Goal: Task Accomplishment & Management: Manage account settings

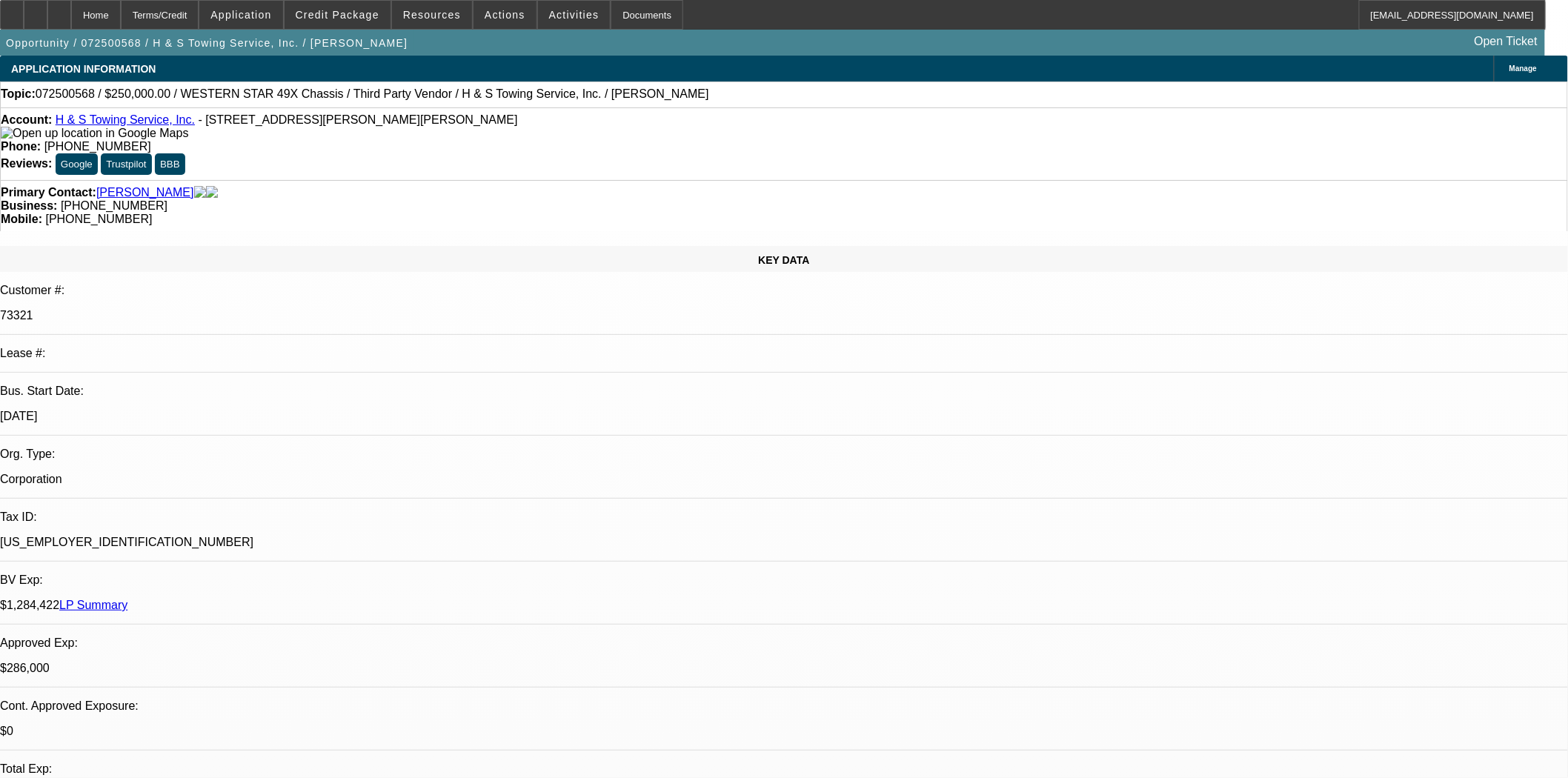
select select "0"
select select "2"
select select "0.1"
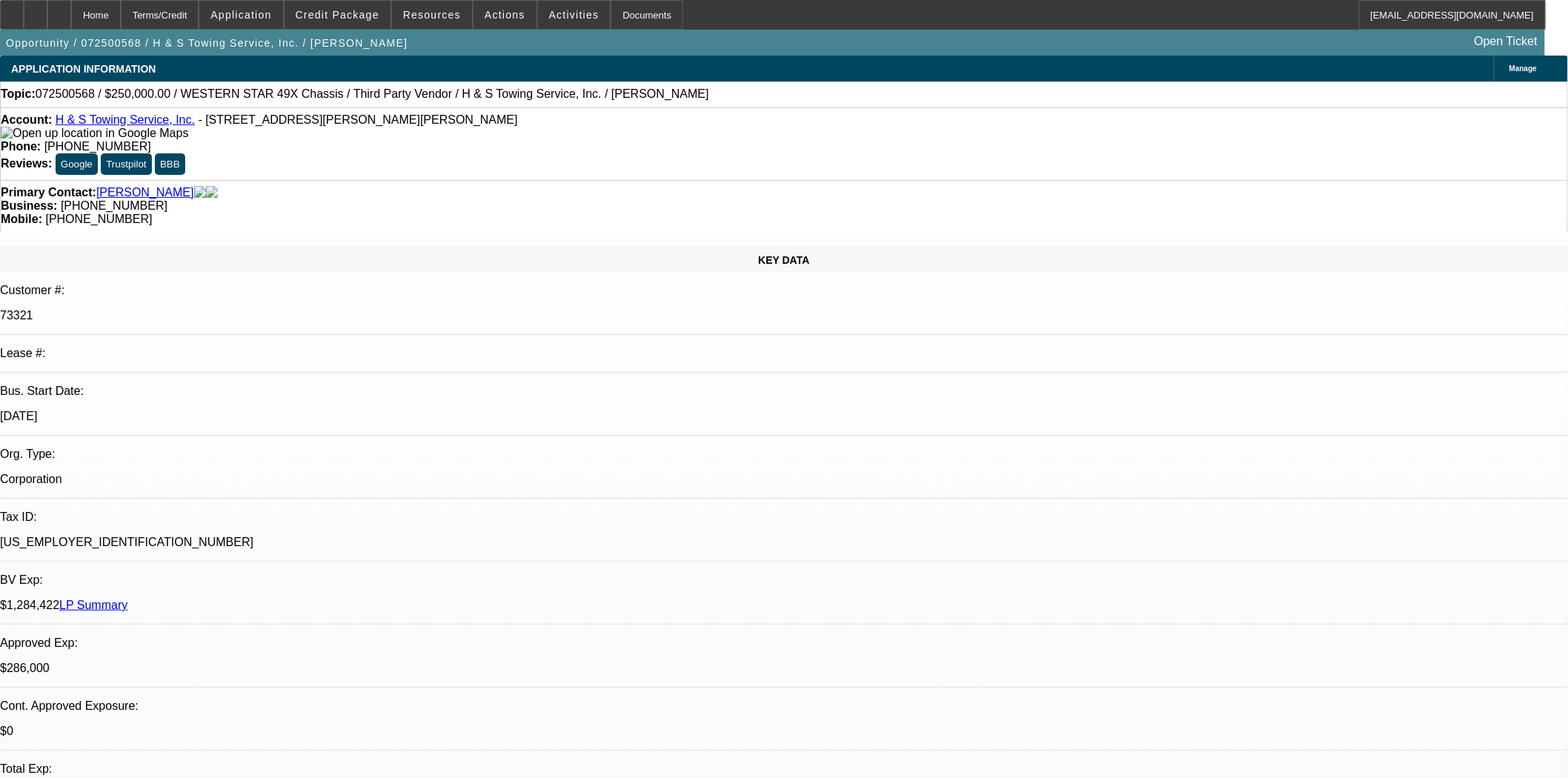
select select "4"
select select "0"
select select "2"
select select "0.1"
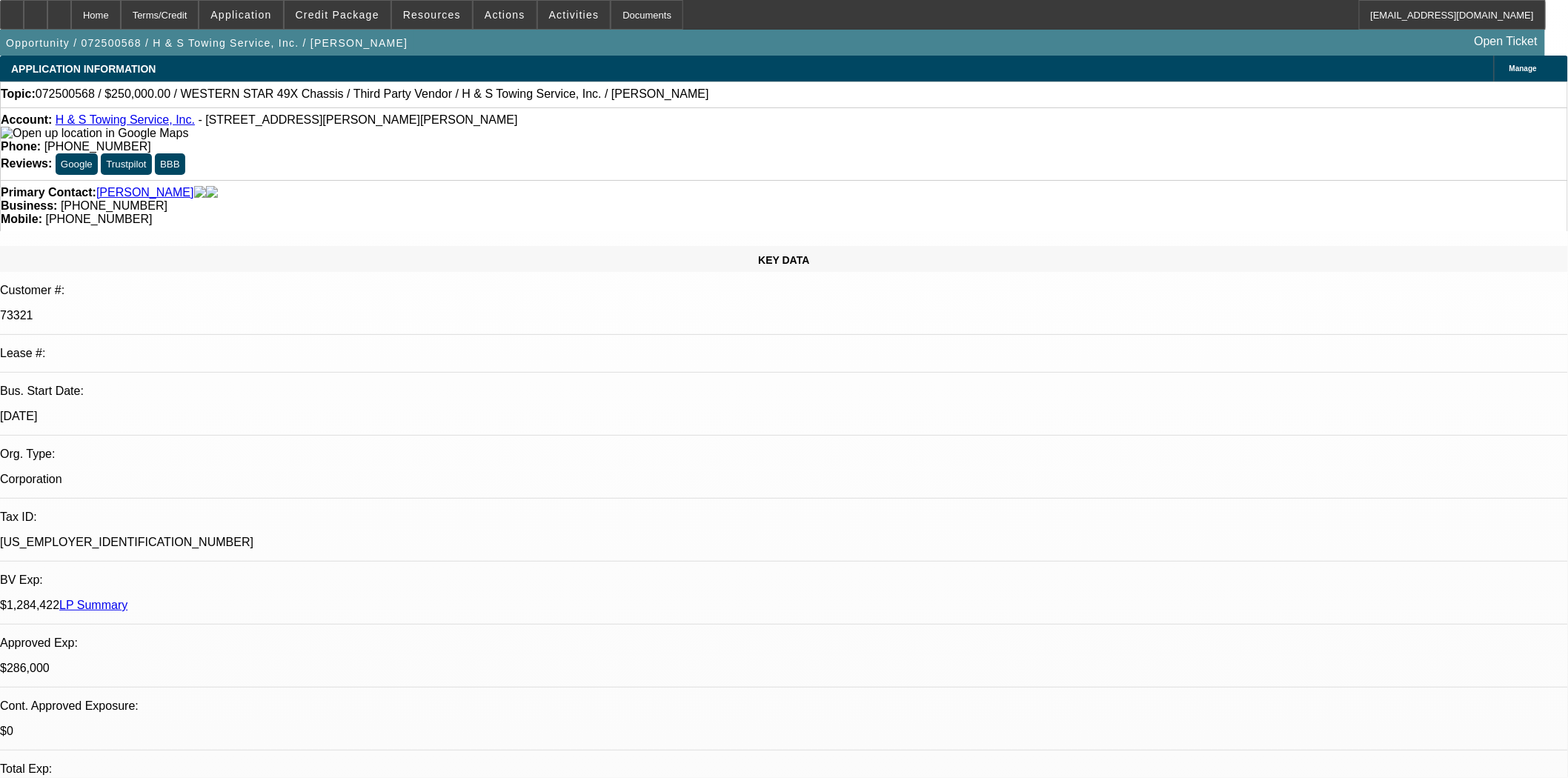
select select "4"
select select "0"
select select "2"
select select "0.1"
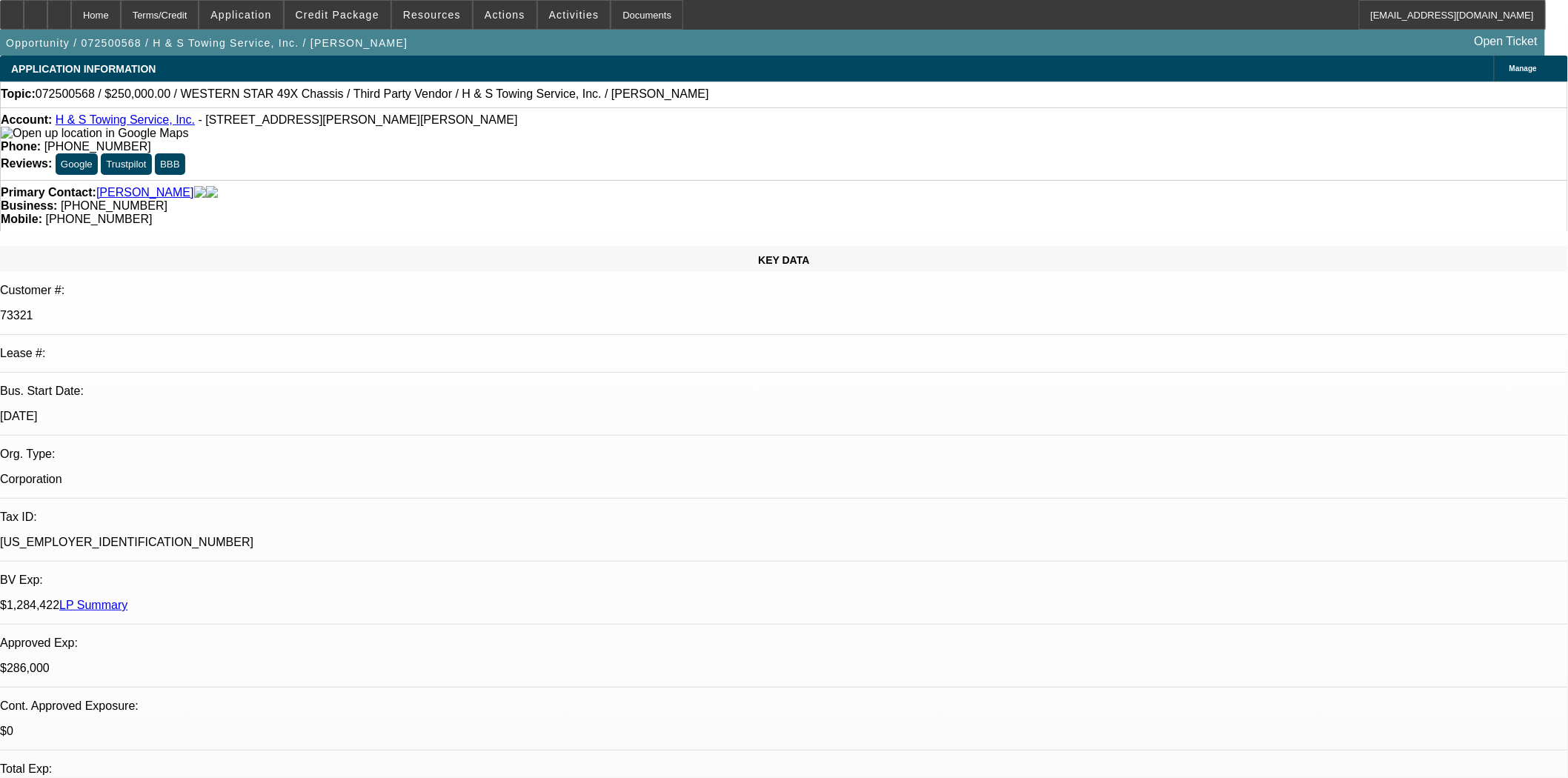
select select "4"
select select "0"
select select "2"
select select "0.1"
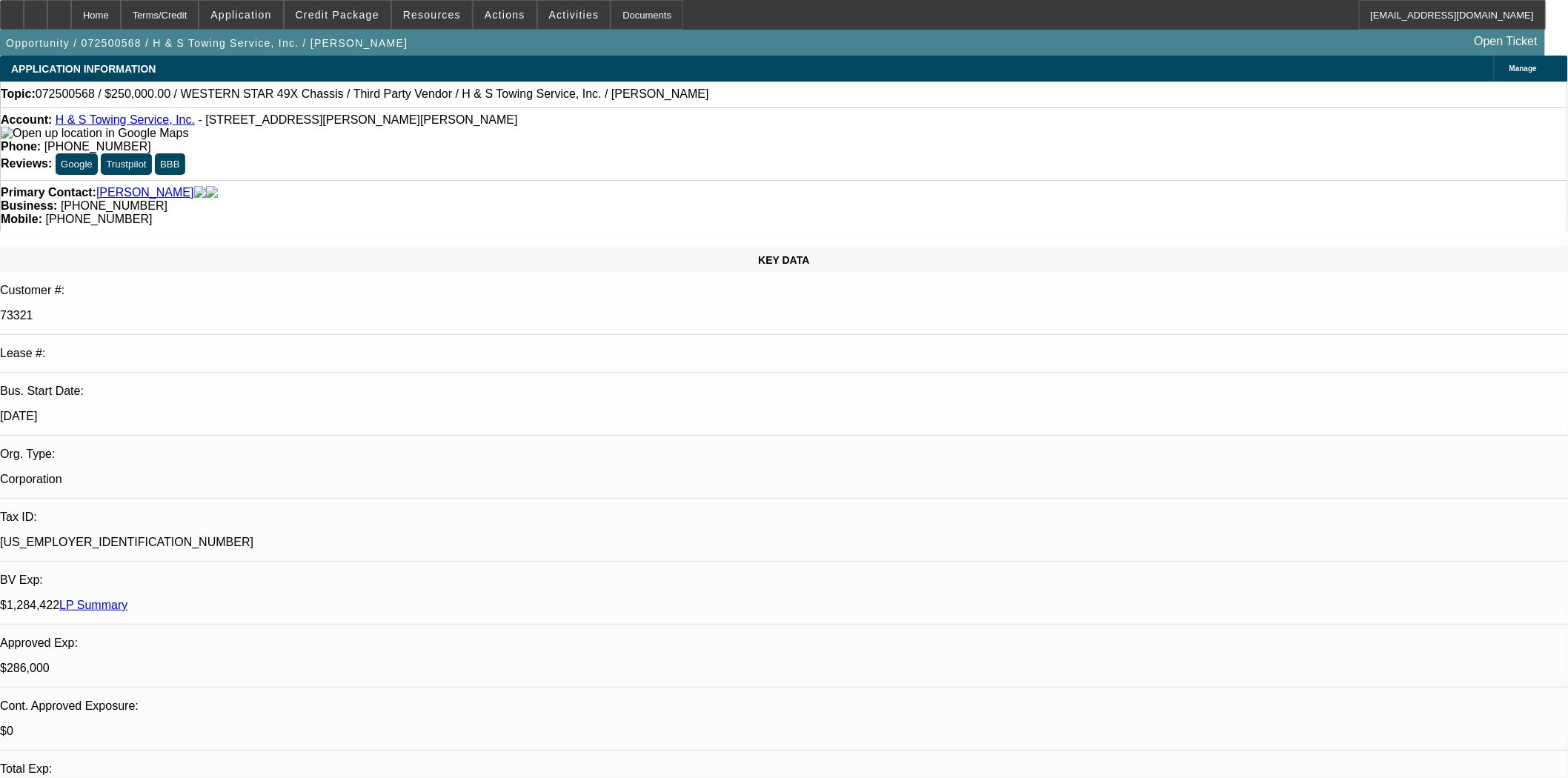
select select "4"
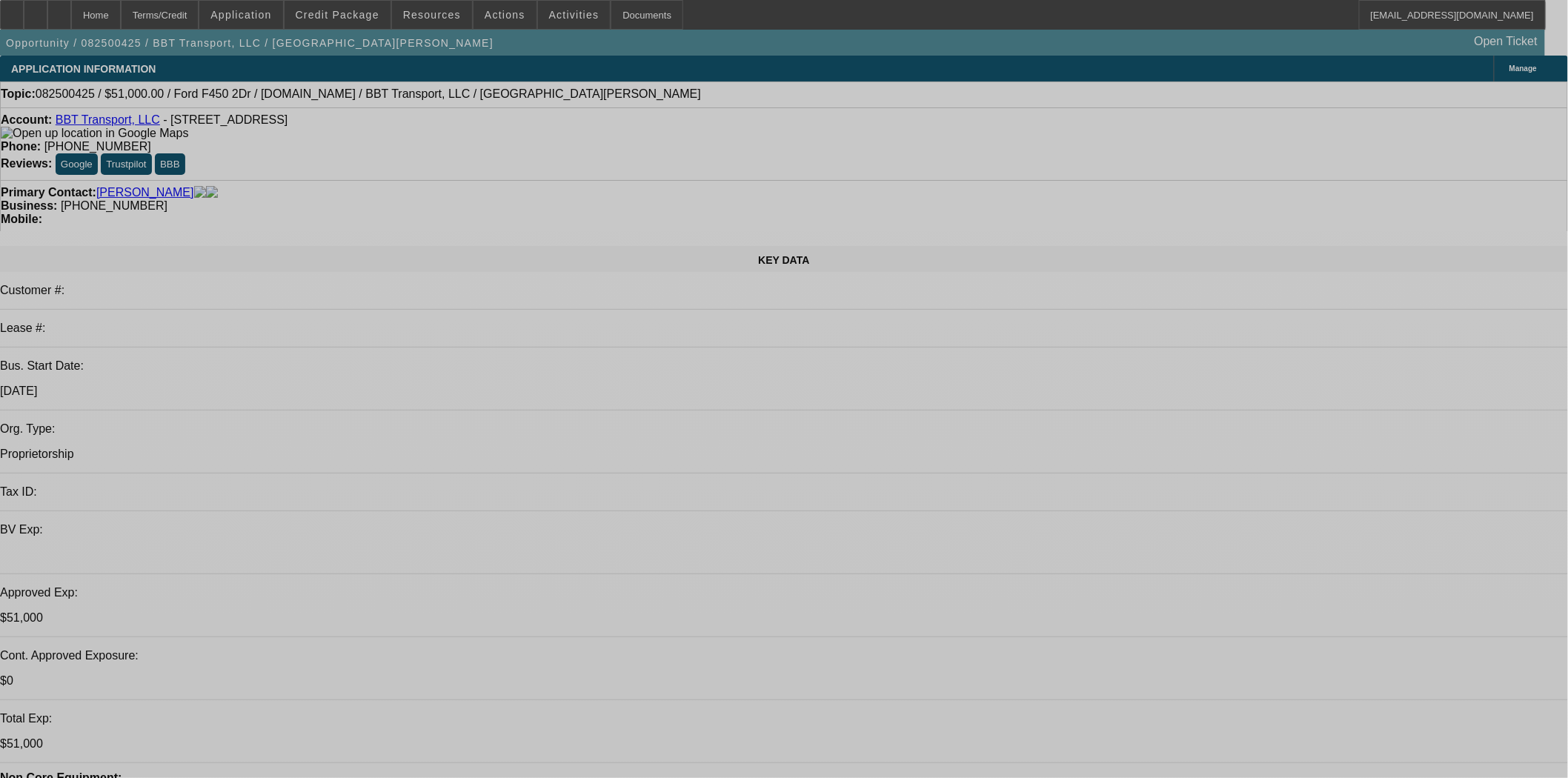
select select "0"
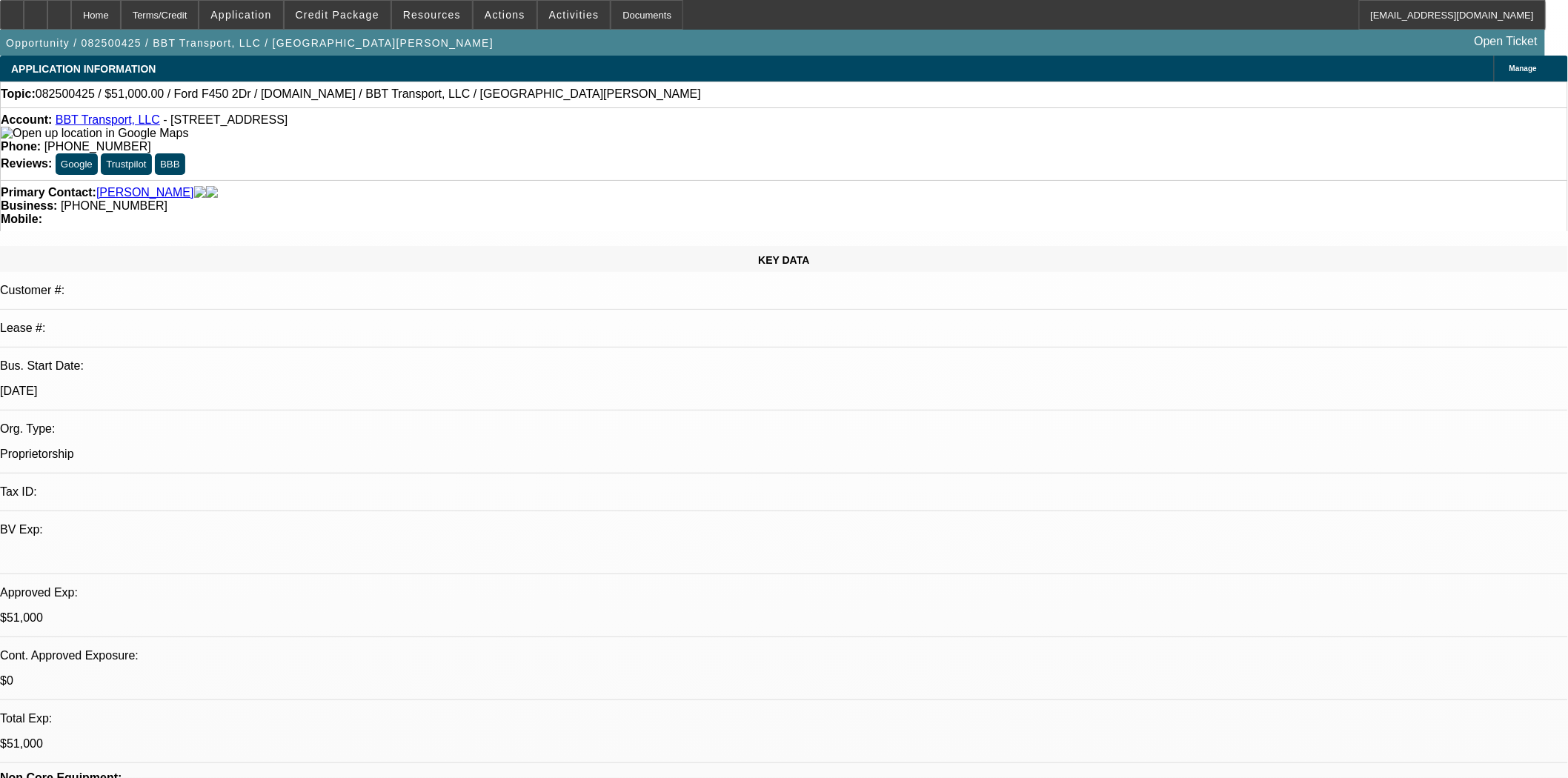
select select "2"
select select "0.1"
select select "4"
select select "0"
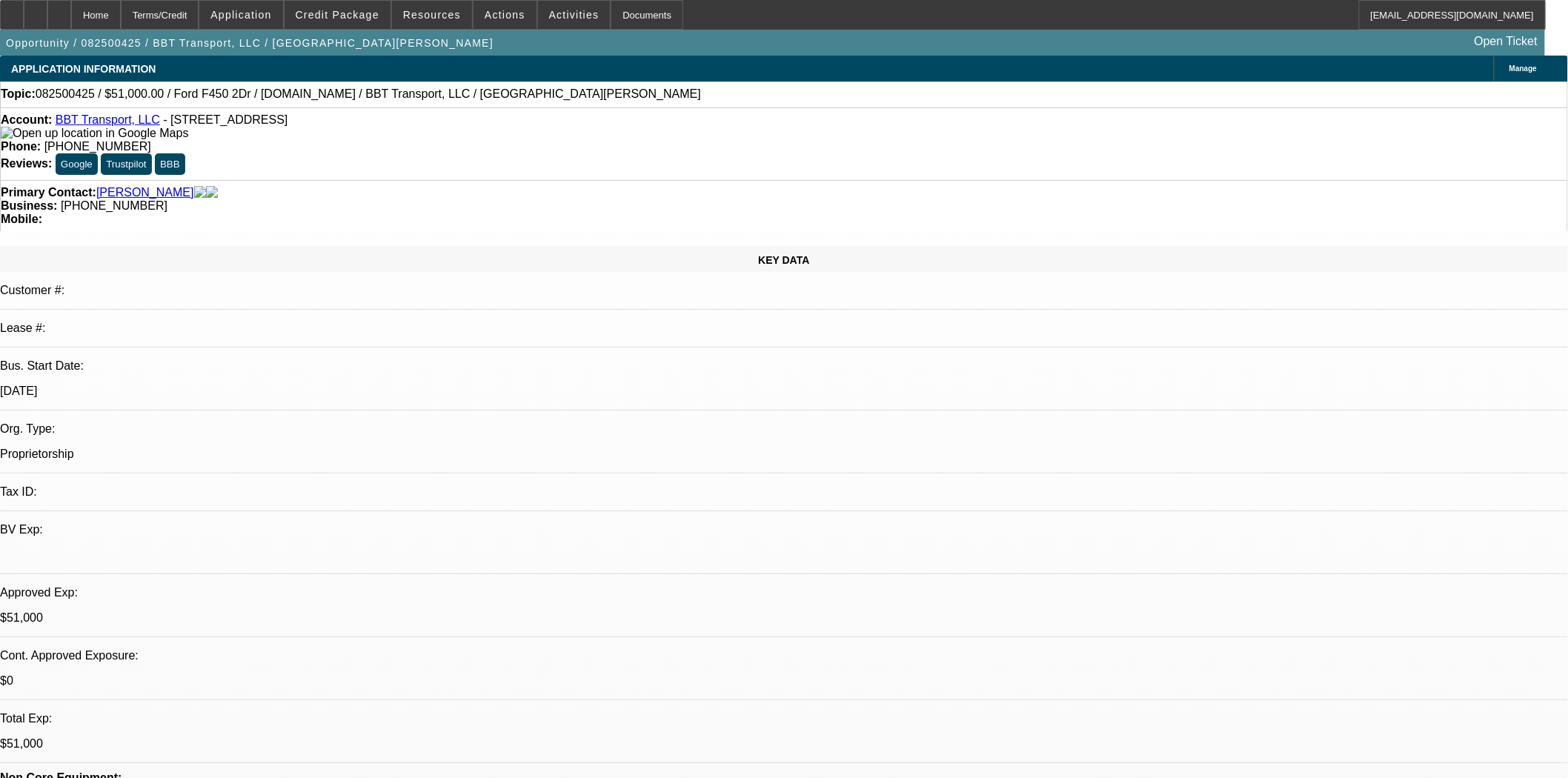
select select "2"
select select "0.1"
select select "4"
click at [23, 10] on div at bounding box center [12, 14] width 23 height 30
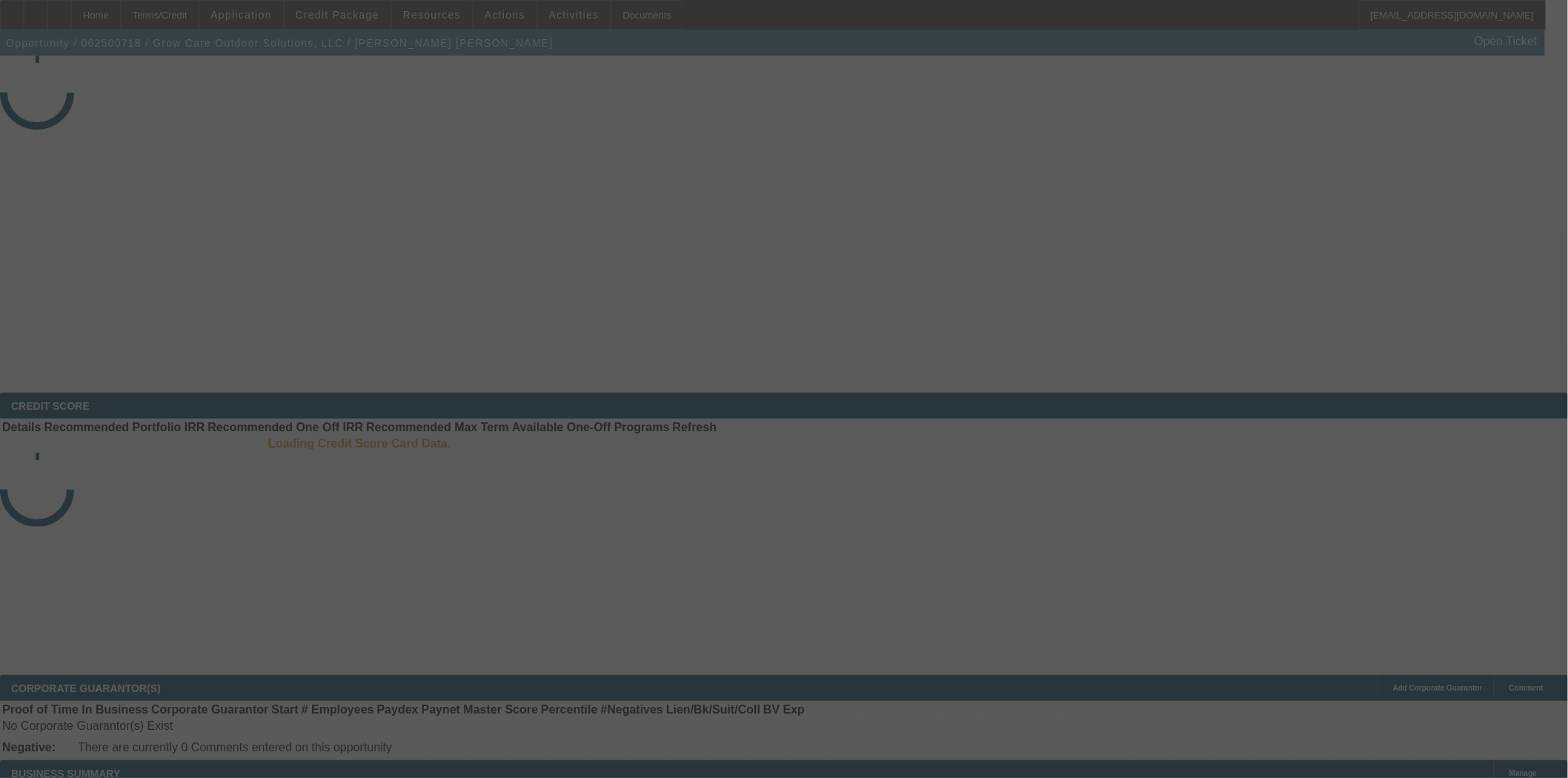
select select "3"
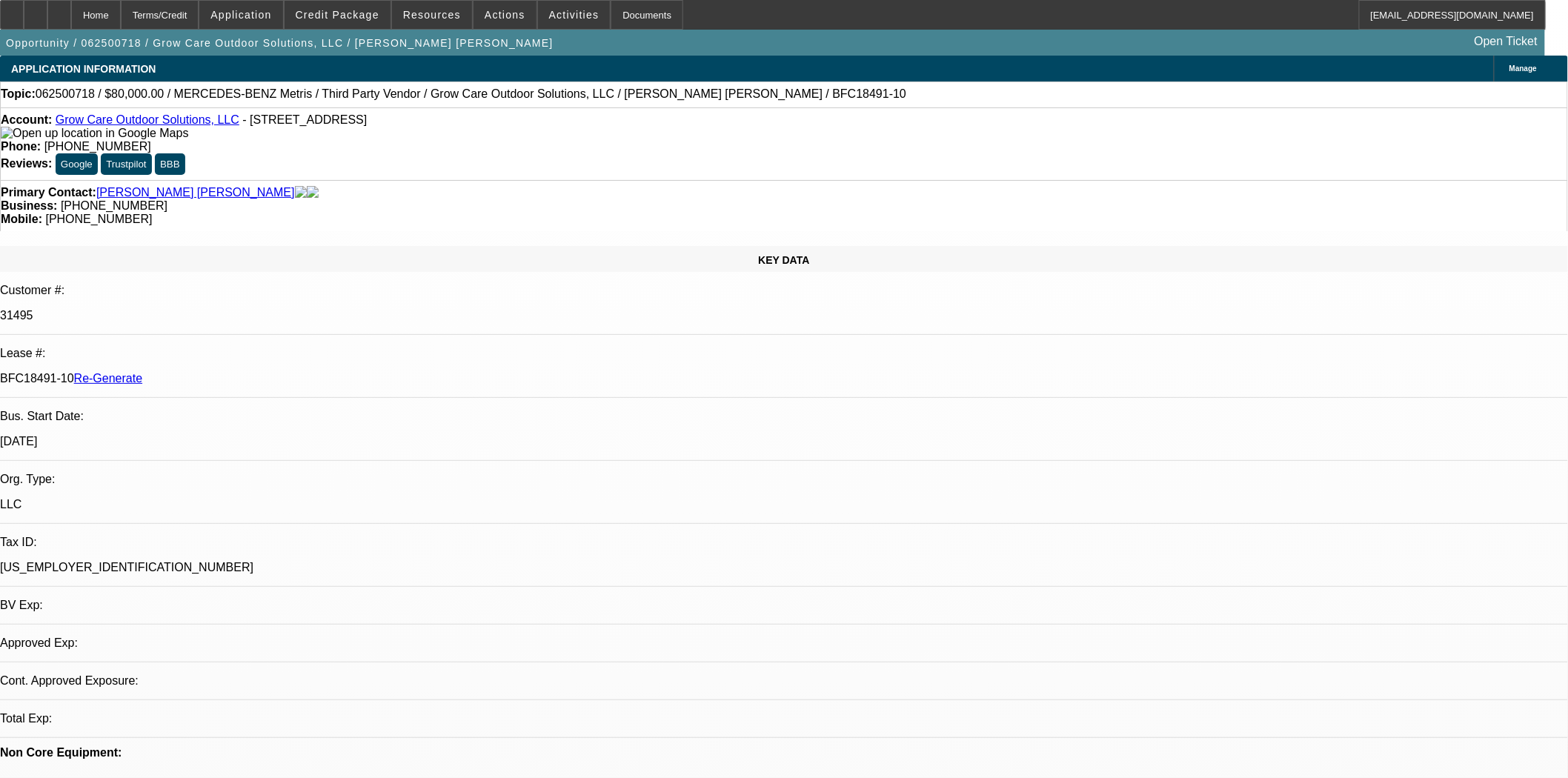
select select "0"
select select "6"
click at [485, 13] on span "Actions" at bounding box center [504, 14] width 41 height 12
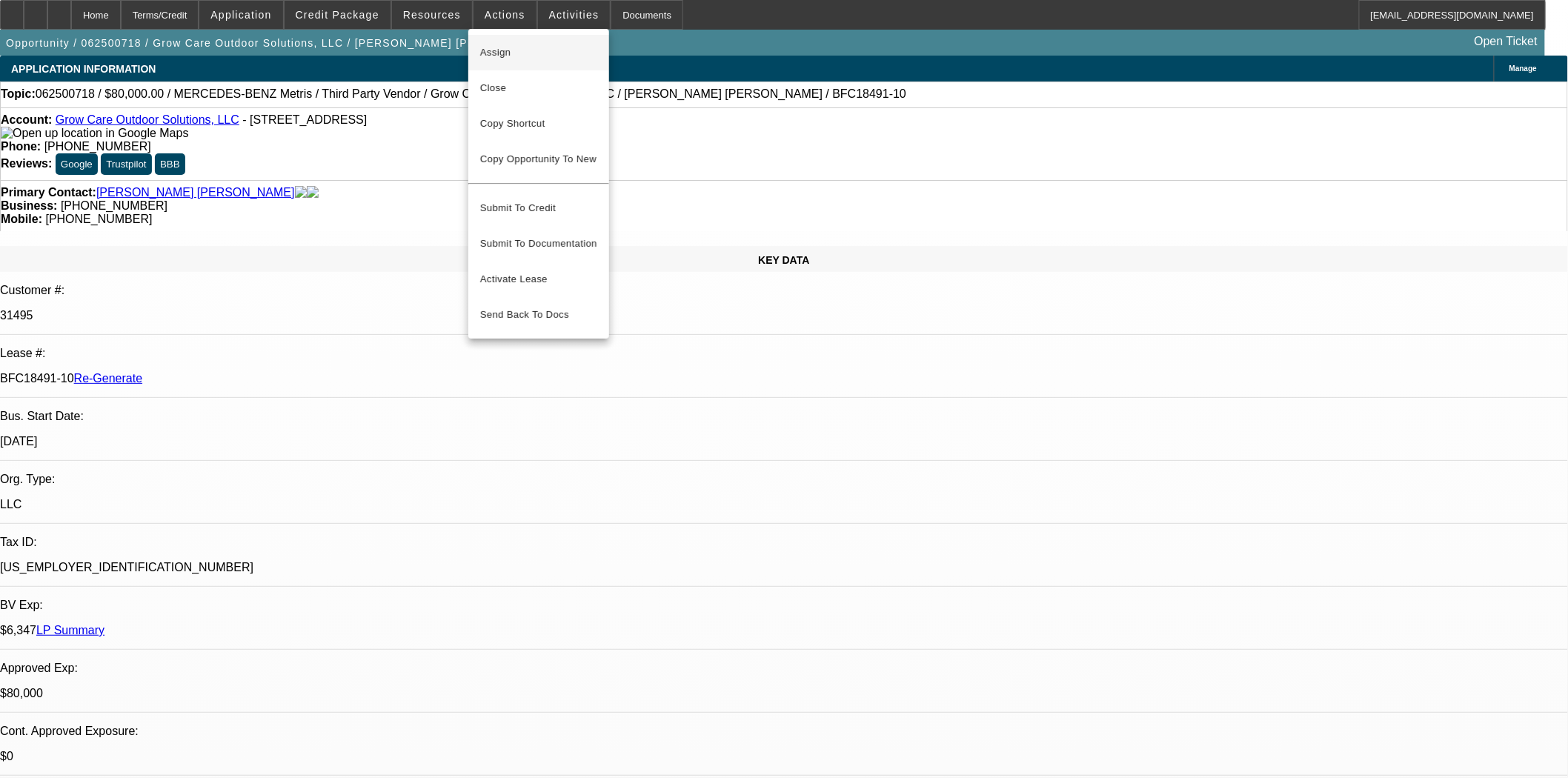
click at [503, 49] on span "Assign" at bounding box center [539, 53] width 117 height 18
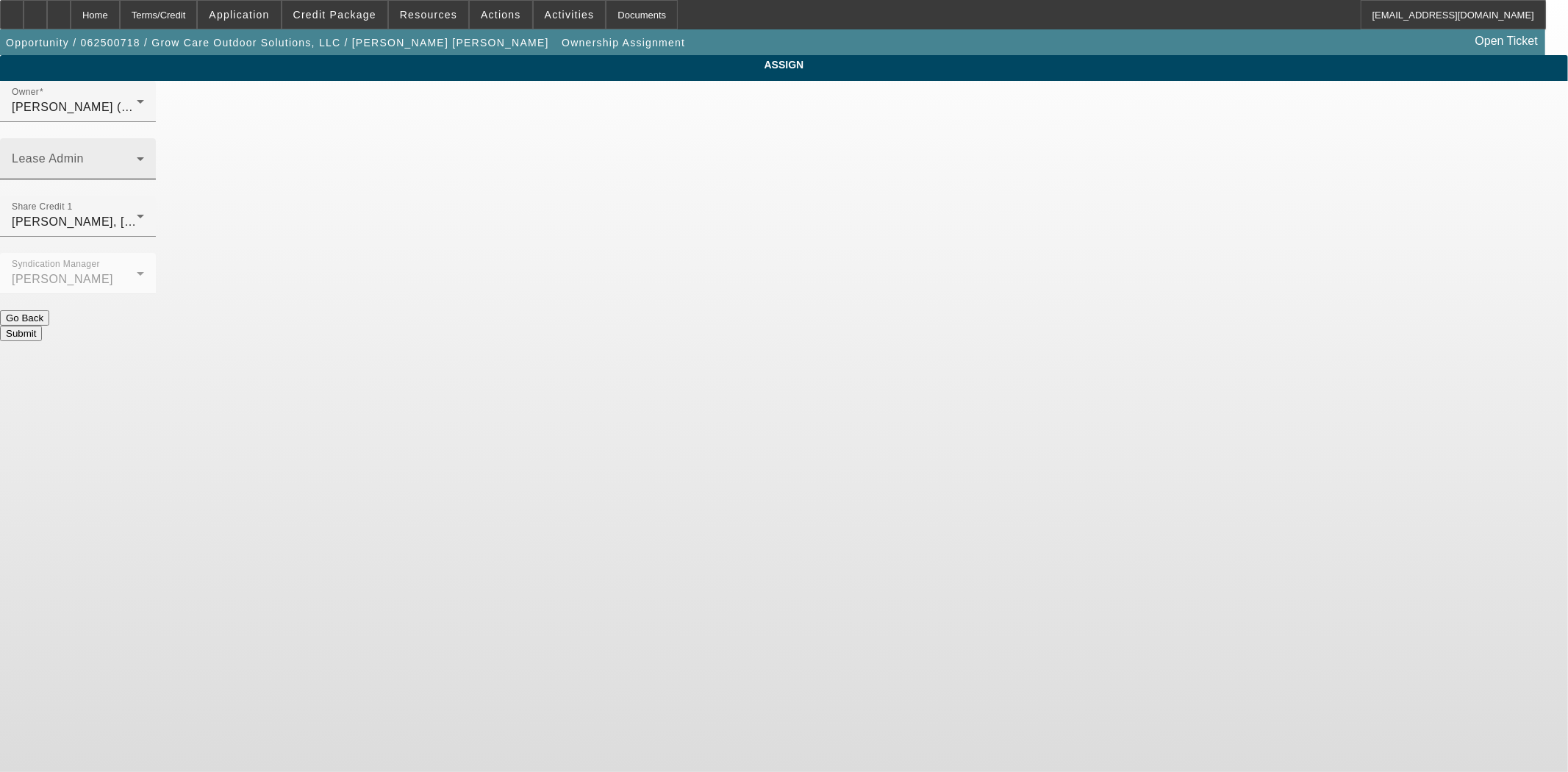
click at [137, 155] on span at bounding box center [74, 164] width 125 height 18
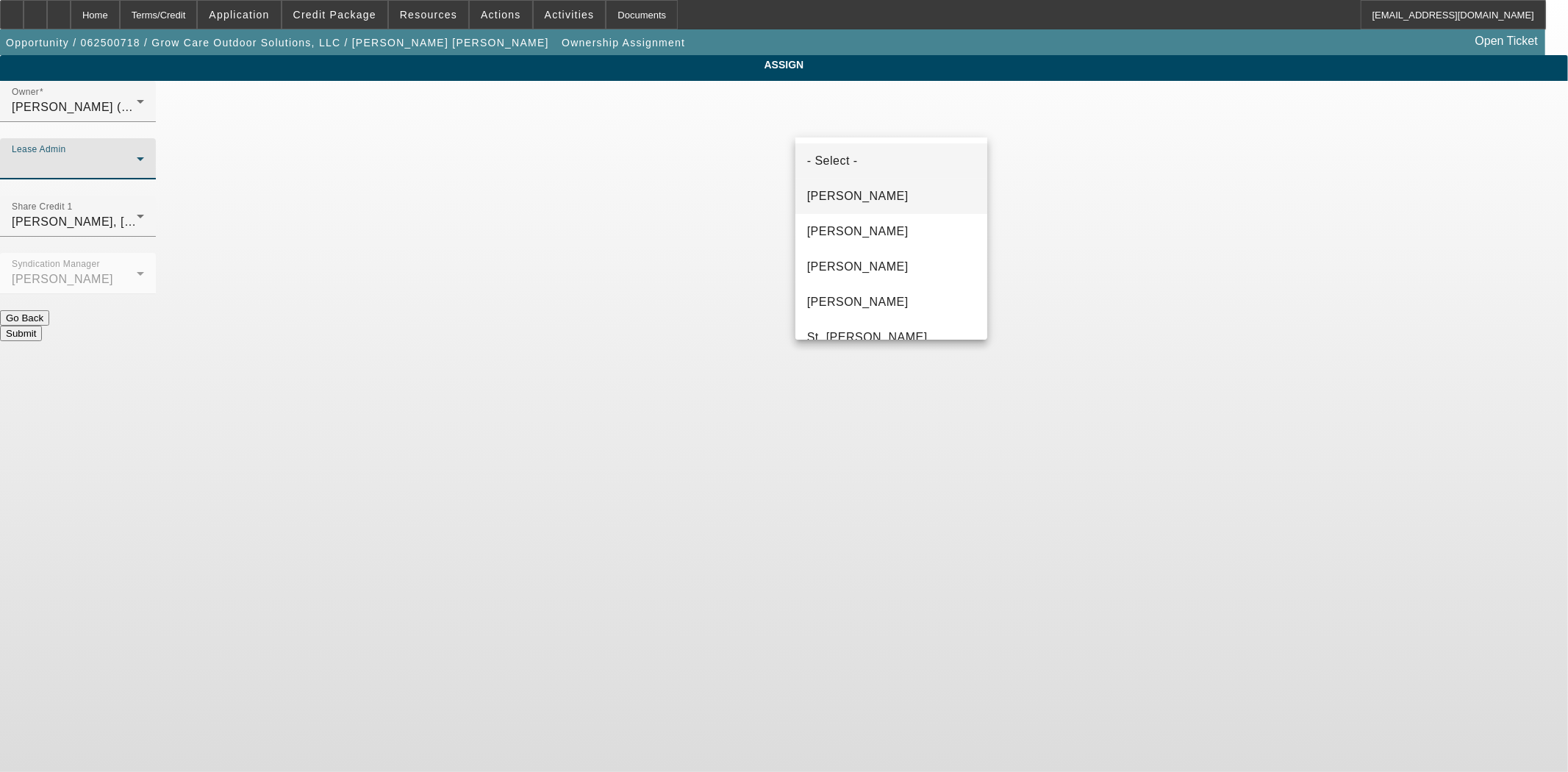
click at [864, 189] on span "Byrne, Mark" at bounding box center [858, 197] width 102 height 18
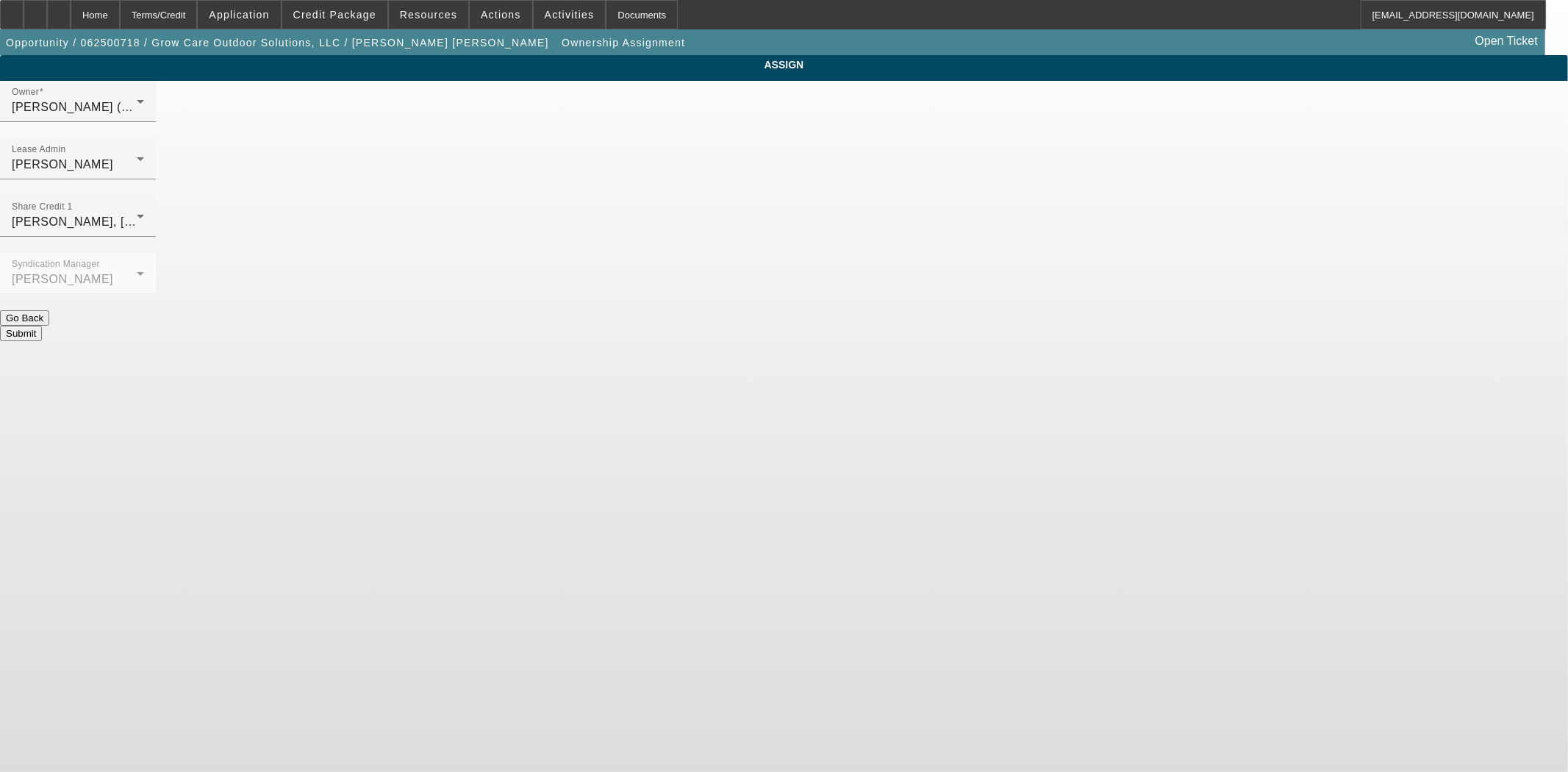
click at [42, 325] on button "Submit" at bounding box center [21, 332] width 42 height 15
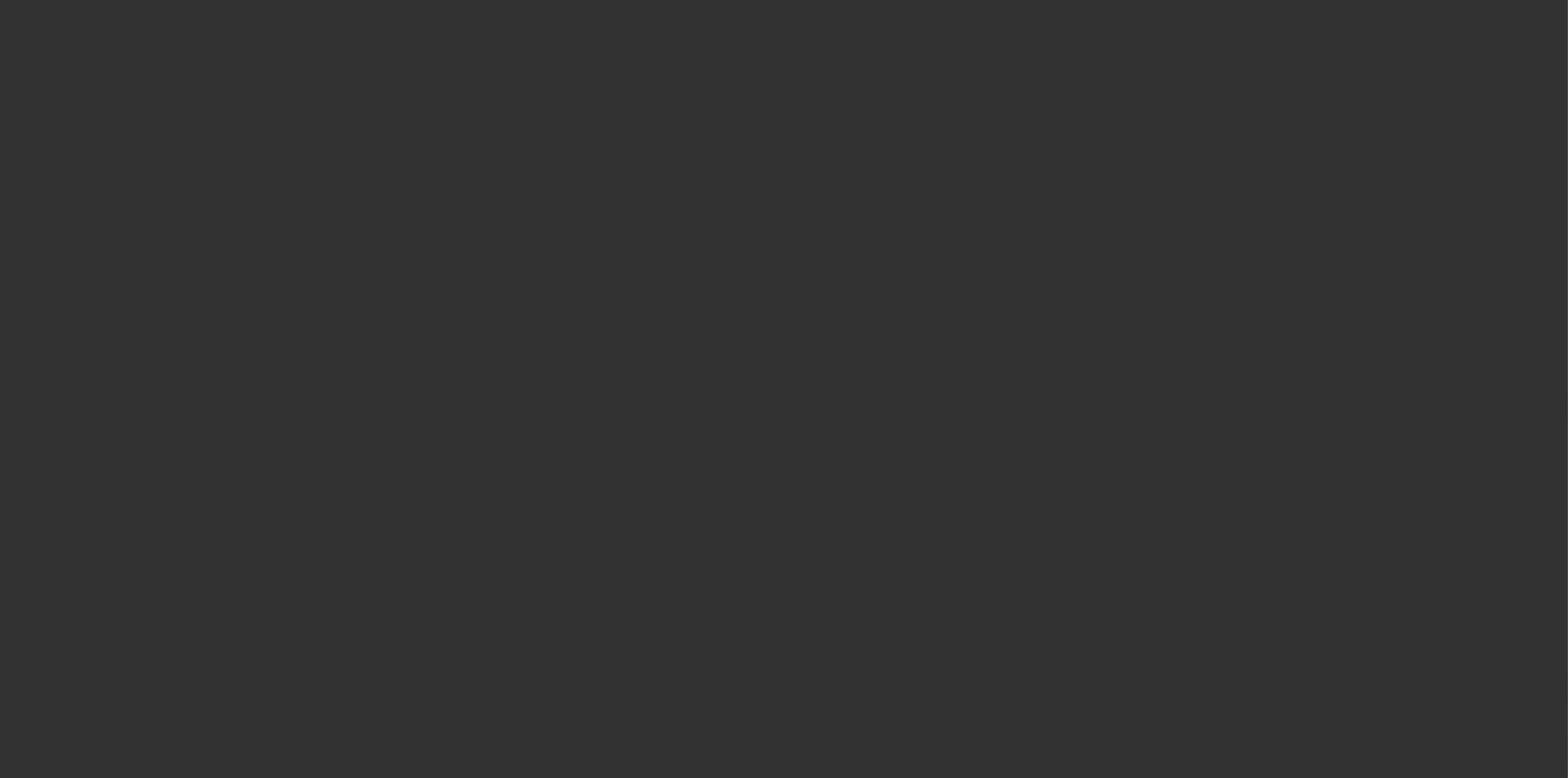
select select "3"
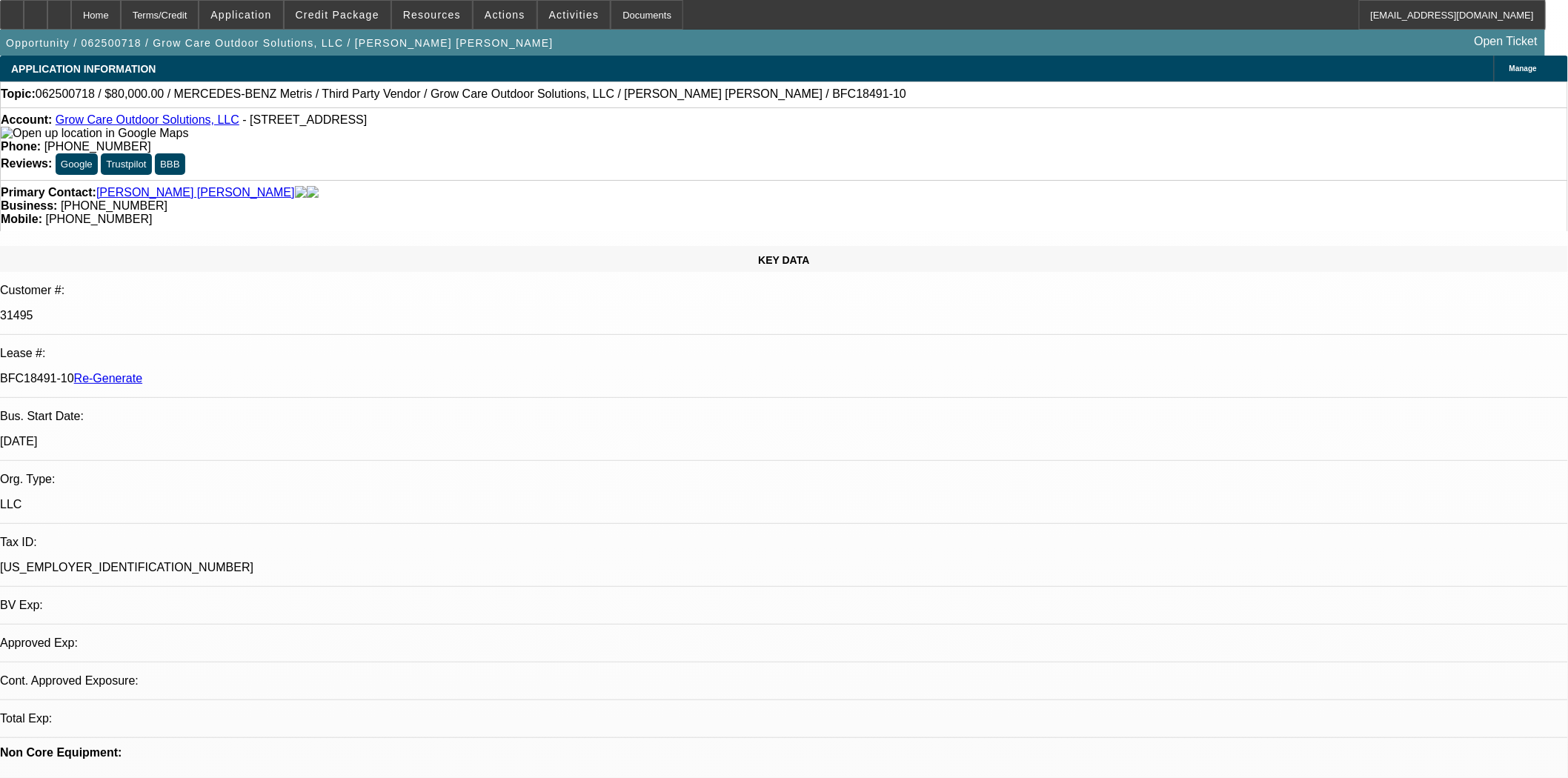
select select "0"
select select "6"
click at [701, 147] on div "Account: Grow Care Outdoor Solutions, LLC - 17940 N Tamiami Trl Ste 110, North …" at bounding box center [784, 143] width 1568 height 73
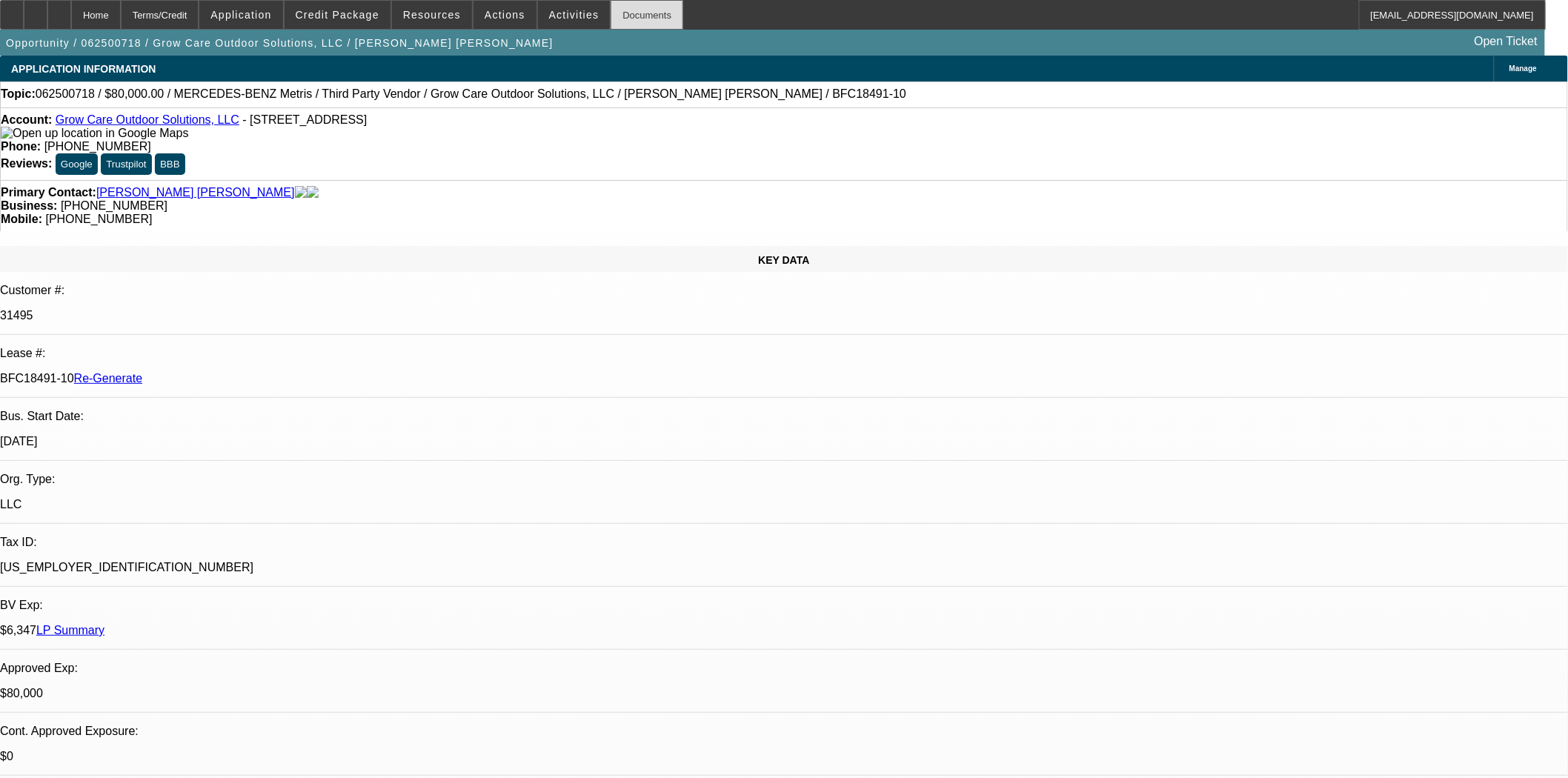
click at [633, 11] on div "Documents" at bounding box center [647, 14] width 73 height 30
